Goal: Book appointment/travel/reservation

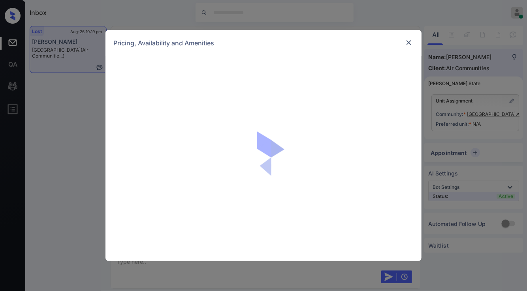
scroll to position [972, 0]
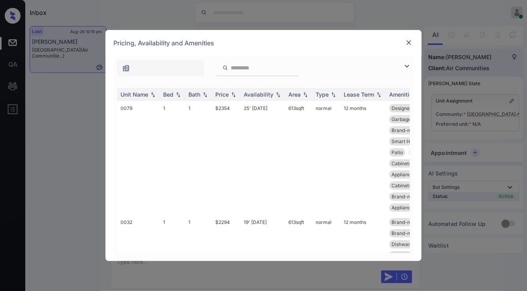
click at [405, 69] on img at bounding box center [406, 66] width 9 height 9
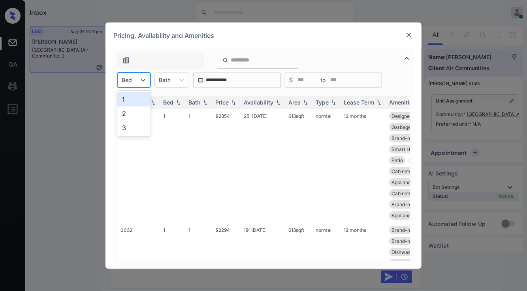
click at [131, 79] on div at bounding box center [127, 80] width 10 height 8
click at [120, 113] on div "2" at bounding box center [133, 114] width 33 height 14
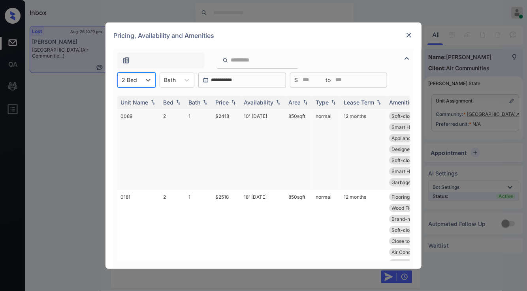
click at [227, 122] on td "$2418" at bounding box center [226, 149] width 28 height 81
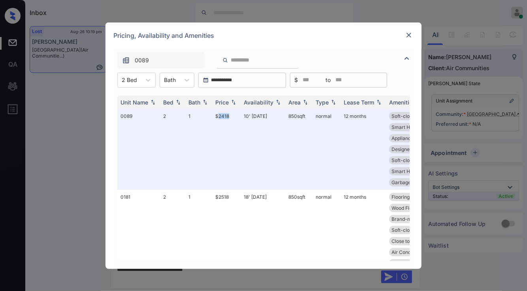
click at [406, 32] on img at bounding box center [409, 35] width 8 height 8
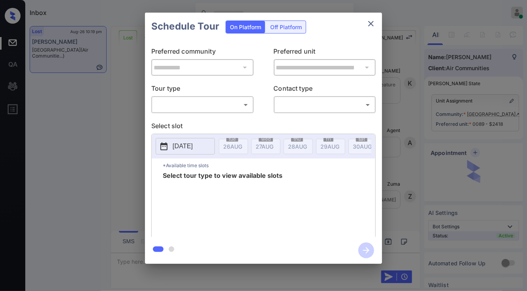
scroll to position [1931, 0]
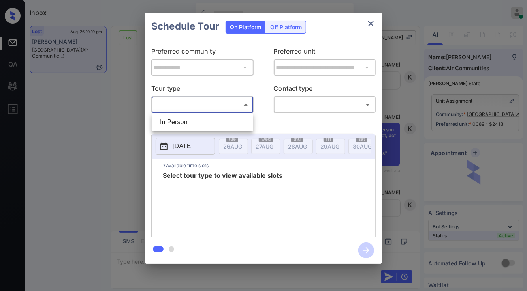
click at [223, 106] on body "Inbox Jezcil Usanastre Online Set yourself offline Set yourself on break Profil…" at bounding box center [263, 145] width 527 height 291
click at [223, 116] on li "In Person" at bounding box center [203, 122] width 98 height 14
type input "********"
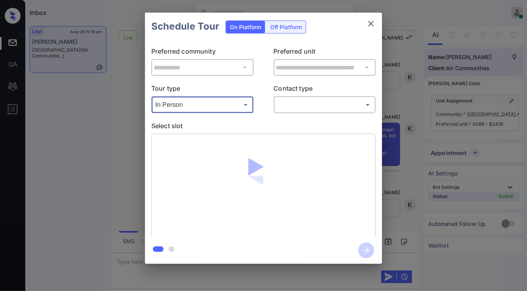
click at [285, 105] on body "Inbox Jezcil Usanastre Online Set yourself offline Set yourself on break Profil…" at bounding box center [263, 145] width 527 height 291
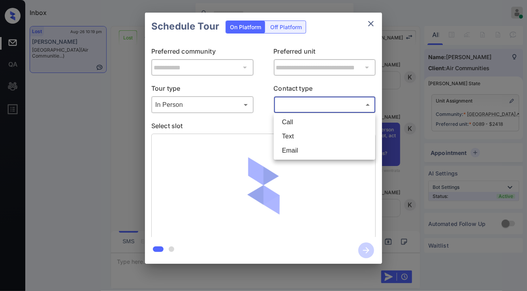
click at [301, 140] on li "Text" at bounding box center [325, 137] width 98 height 14
type input "****"
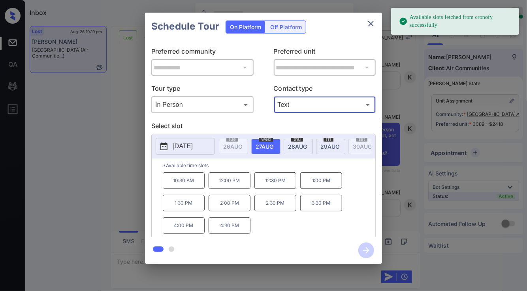
click at [330, 146] on span "29 AUG" at bounding box center [329, 146] width 19 height 7
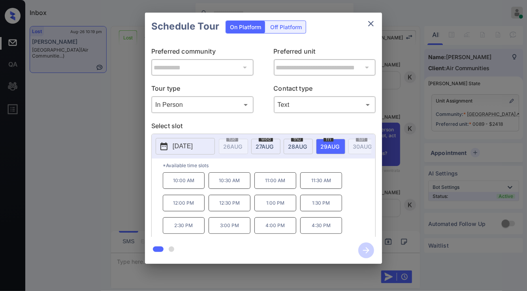
click at [108, 157] on div "**********" at bounding box center [263, 138] width 527 height 277
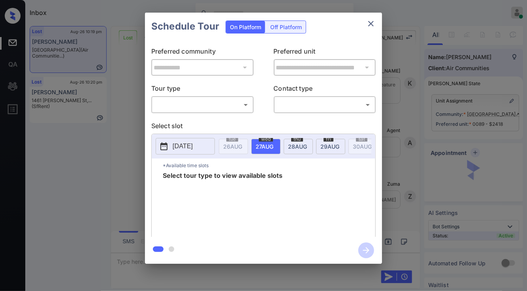
scroll to position [2129, 0]
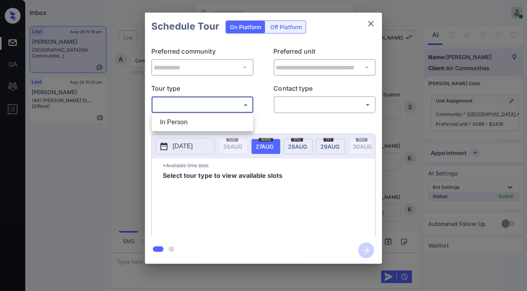
click at [183, 107] on body "Inbox Jezcil Usanastre Online Set yourself offline Set yourself on break Profil…" at bounding box center [263, 145] width 527 height 291
click at [173, 124] on li "In Person" at bounding box center [203, 122] width 98 height 14
type input "********"
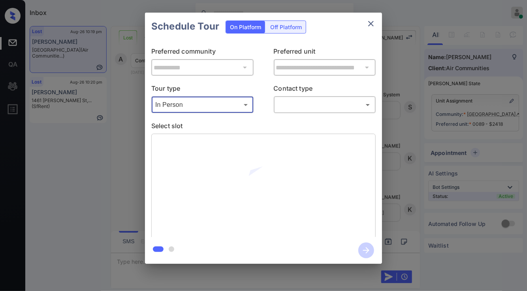
click at [304, 108] on body "Inbox Jezcil Usanastre Online Set yourself offline Set yourself on break Profil…" at bounding box center [263, 145] width 527 height 291
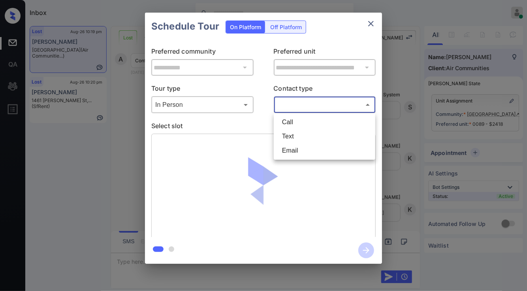
click at [297, 135] on li "Text" at bounding box center [325, 137] width 98 height 14
type input "****"
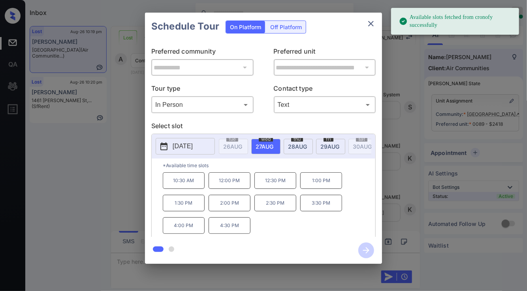
click at [324, 140] on span "fri" at bounding box center [328, 139] width 10 height 5
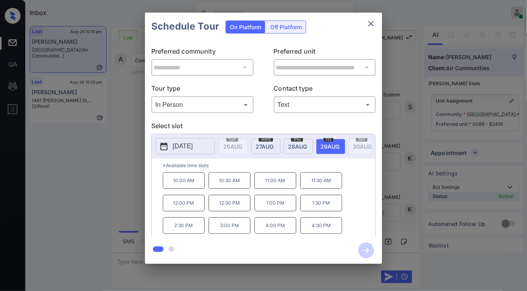
click at [133, 170] on div "**********" at bounding box center [263, 138] width 527 height 277
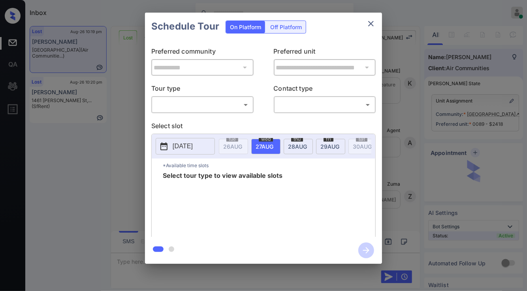
scroll to position [1971, 0]
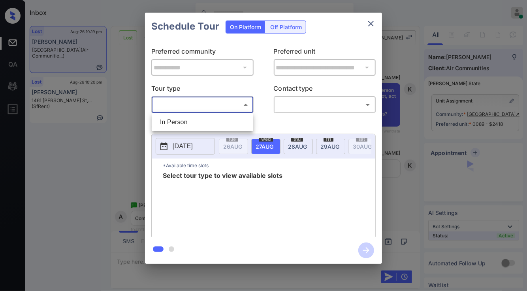
click at [207, 103] on body "Inbox Jezcil Usanastre Online Set yourself offline Set yourself on break Profil…" at bounding box center [263, 145] width 527 height 291
click at [196, 122] on li "In Person" at bounding box center [203, 122] width 98 height 14
type input "********"
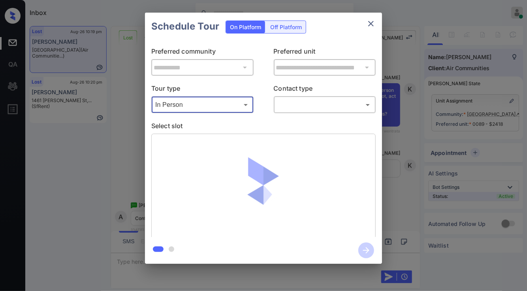
click at [295, 101] on body "Inbox Jezcil Usanastre Online Set yourself offline Set yourself on break Profil…" at bounding box center [263, 145] width 527 height 291
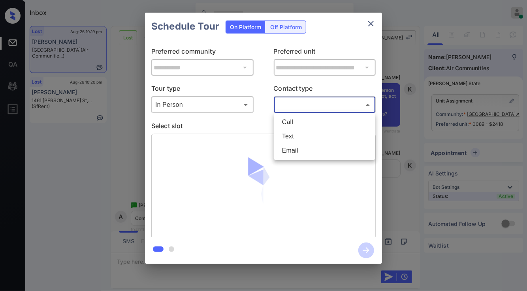
click at [292, 138] on li "Text" at bounding box center [325, 137] width 98 height 14
type input "****"
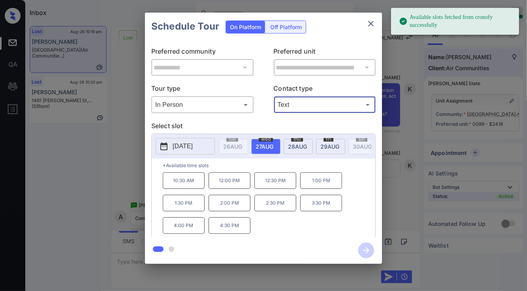
click at [327, 145] on span "29 AUG" at bounding box center [329, 146] width 19 height 7
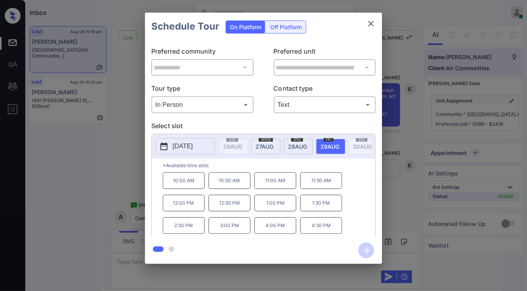
click at [189, 207] on p "12:00 PM" at bounding box center [184, 203] width 42 height 17
click at [365, 246] on icon "button" at bounding box center [366, 251] width 16 height 16
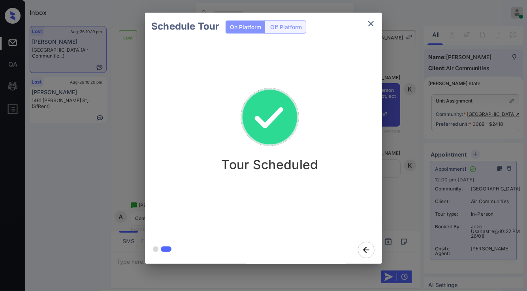
click at [90, 174] on div "Schedule Tour On Platform Off Platform Tour Scheduled" at bounding box center [263, 138] width 527 height 277
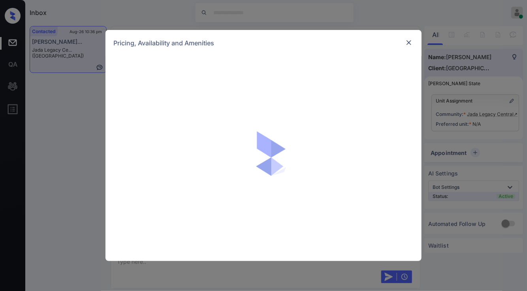
scroll to position [1063, 0]
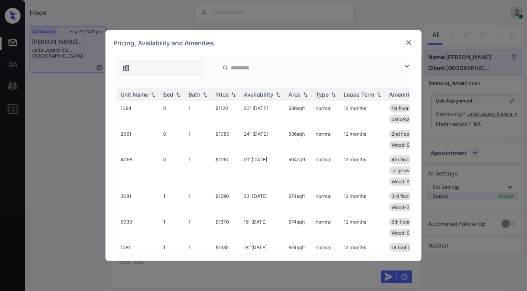
click at [406, 64] on img at bounding box center [406, 66] width 9 height 9
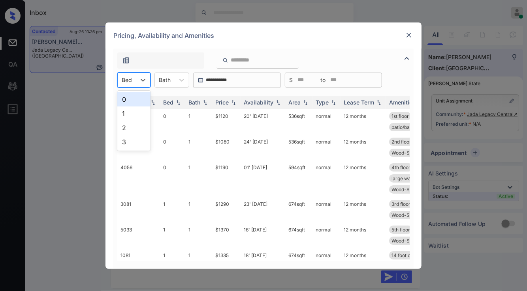
click at [130, 81] on div at bounding box center [127, 80] width 10 height 8
click at [128, 111] on div "1" at bounding box center [133, 114] width 33 height 14
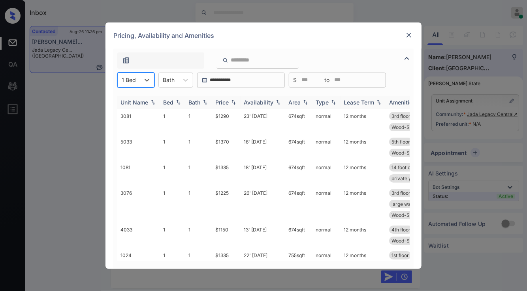
click at [237, 100] on img at bounding box center [233, 103] width 8 height 6
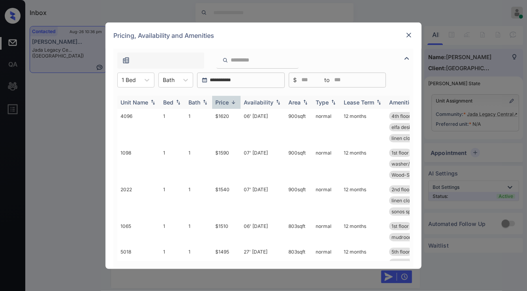
click at [237, 100] on img at bounding box center [233, 103] width 8 height 6
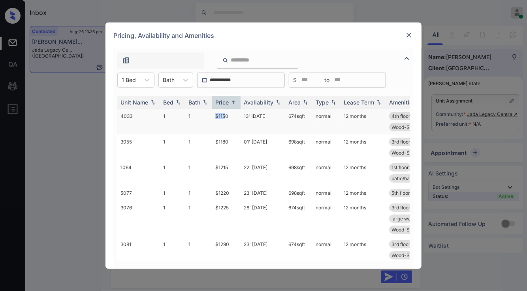
drag, startPoint x: 212, startPoint y: 114, endPoint x: 226, endPoint y: 113, distance: 13.8
click at [225, 113] on td "$1150" at bounding box center [226, 122] width 28 height 26
click at [242, 169] on td "22' Aug 25" at bounding box center [262, 173] width 45 height 26
click at [250, 165] on td "22' Aug 25" at bounding box center [262, 173] width 45 height 26
click at [409, 34] on img at bounding box center [409, 35] width 8 height 8
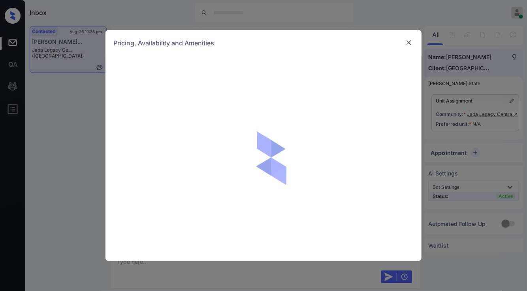
scroll to position [1063, 0]
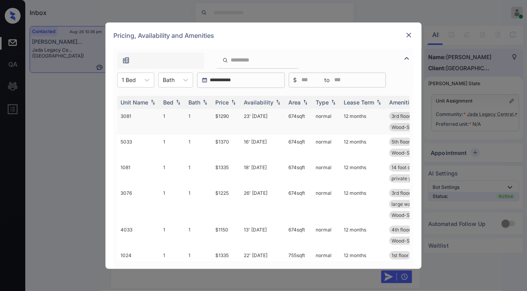
click at [230, 121] on td "$1290" at bounding box center [226, 122] width 28 height 26
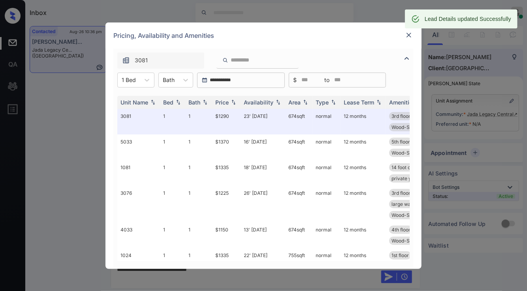
click at [406, 34] on img at bounding box center [409, 35] width 8 height 8
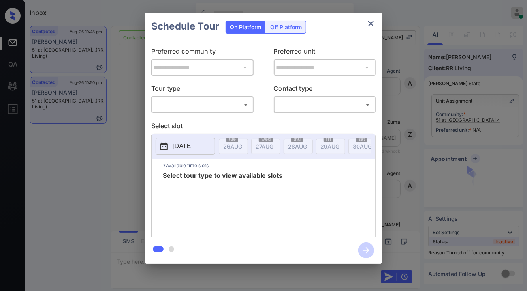
scroll to position [710, 0]
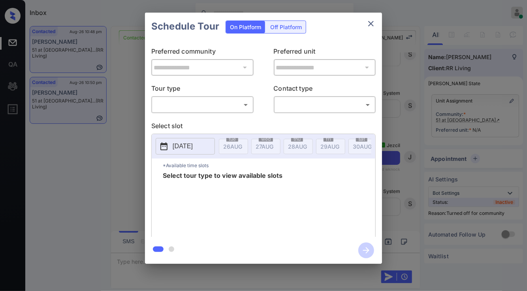
click at [190, 99] on body "Inbox Jezcil Usanastre Online Set yourself offline Set yourself on break Profil…" at bounding box center [263, 145] width 527 height 291
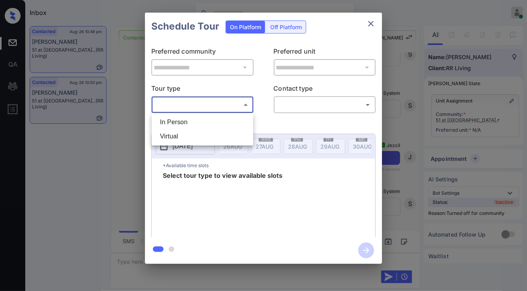
click at [188, 118] on li "In Person" at bounding box center [203, 122] width 98 height 14
type input "********"
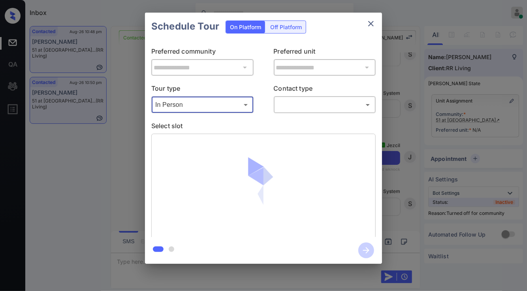
click at [294, 106] on body "Inbox Jezcil Usanastre Online Set yourself offline Set yourself on break Profil…" at bounding box center [263, 145] width 527 height 291
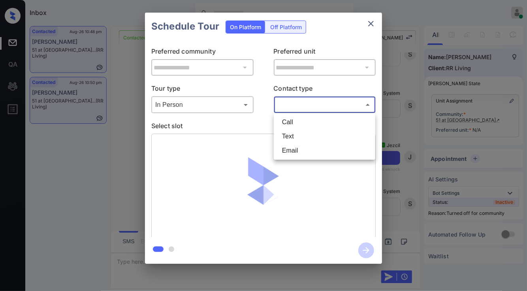
click at [303, 141] on li "Text" at bounding box center [325, 137] width 98 height 14
type input "****"
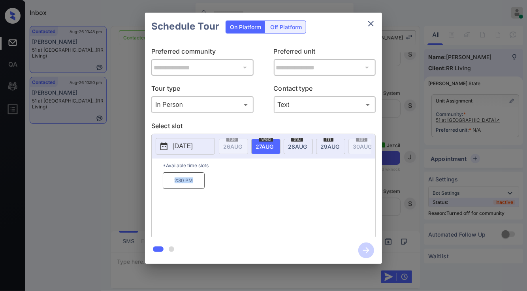
drag, startPoint x: 164, startPoint y: 185, endPoint x: 201, endPoint y: 178, distance: 37.4
click at [201, 178] on p "2:30 PM" at bounding box center [184, 181] width 42 height 17
copy p "2:30 PM"
click at [130, 193] on div "**********" at bounding box center [263, 138] width 527 height 277
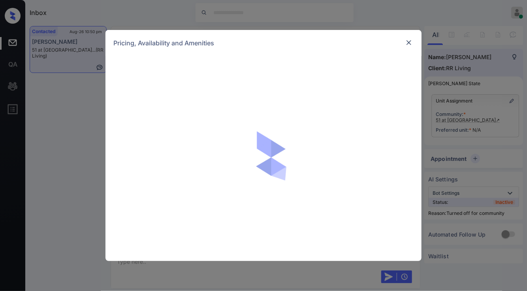
scroll to position [461, 0]
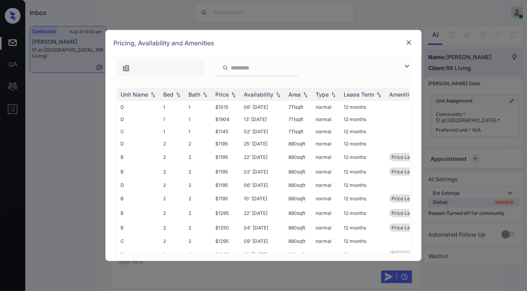
click at [404, 65] on img at bounding box center [406, 66] width 9 height 9
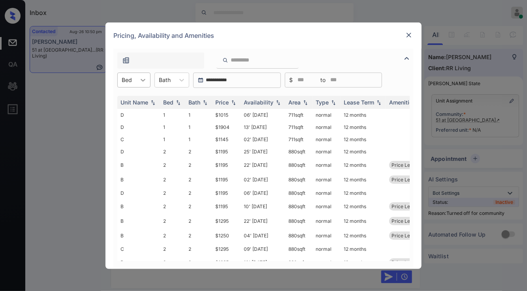
click at [140, 73] on div at bounding box center [143, 80] width 14 height 14
drag, startPoint x: 133, startPoint y: 119, endPoint x: 152, endPoint y: 115, distance: 18.7
click at [135, 118] on div "2" at bounding box center [133, 114] width 33 height 14
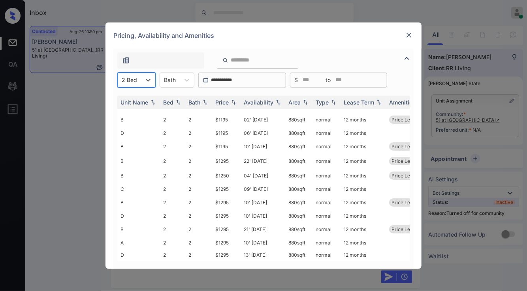
scroll to position [0, 0]
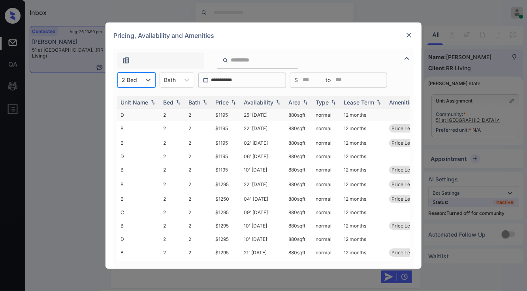
click at [223, 118] on td "$1195" at bounding box center [226, 115] width 28 height 12
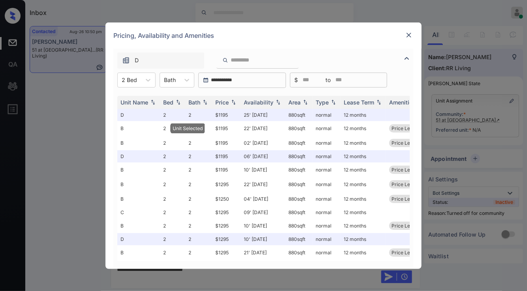
click at [404, 36] on div at bounding box center [408, 34] width 9 height 9
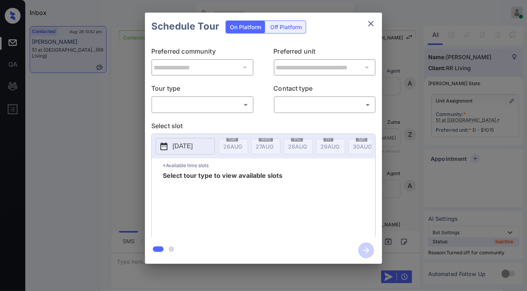
scroll to position [1203, 0]
click at [185, 106] on body "Inbox Jezcil Usanastre Online Set yourself offline Set yourself on break Profil…" at bounding box center [263, 145] width 527 height 291
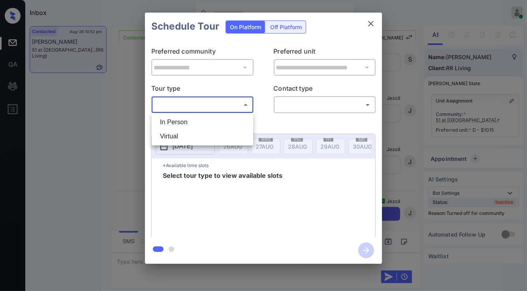
click at [186, 120] on li "In Person" at bounding box center [203, 122] width 98 height 14
type input "********"
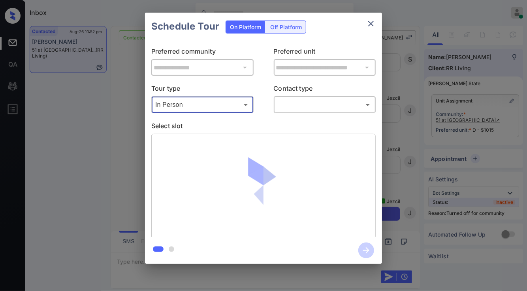
click at [304, 109] on body "Inbox Jezcil Usanastre Online Set yourself offline Set yourself on break Profil…" at bounding box center [263, 145] width 527 height 291
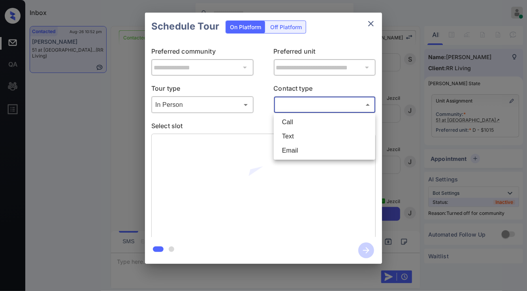
click at [299, 139] on li "Text" at bounding box center [325, 137] width 98 height 14
type input "****"
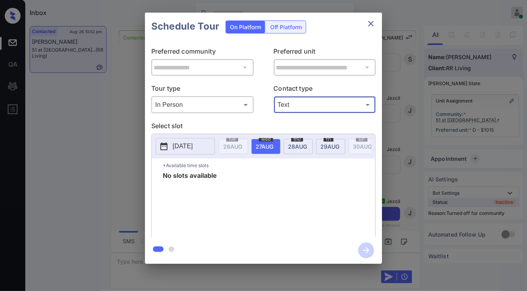
scroll to position [1301, 0]
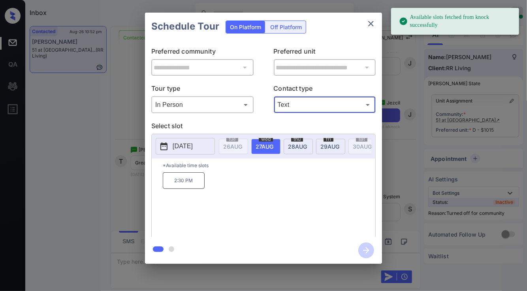
click at [193, 186] on p "2:30 PM" at bounding box center [184, 181] width 42 height 17
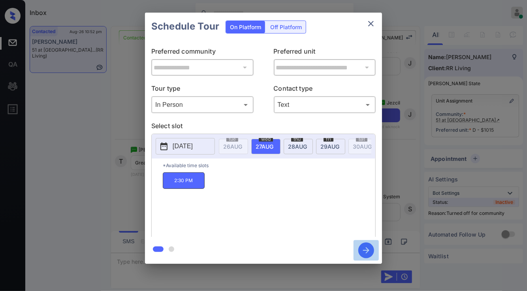
click at [365, 248] on icon "button" at bounding box center [366, 251] width 16 height 16
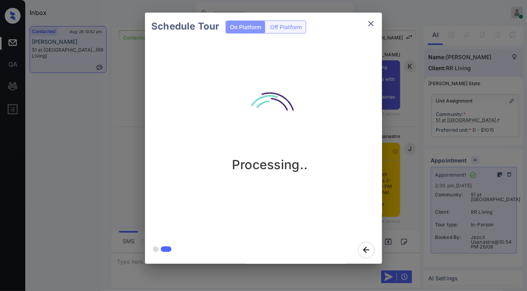
scroll to position [1642, 0]
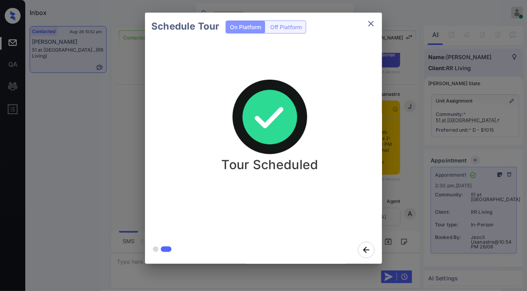
click at [75, 136] on div "Schedule Tour On Platform Off Platform Tour Scheduled" at bounding box center [263, 138] width 527 height 277
